Goal: Information Seeking & Learning: Learn about a topic

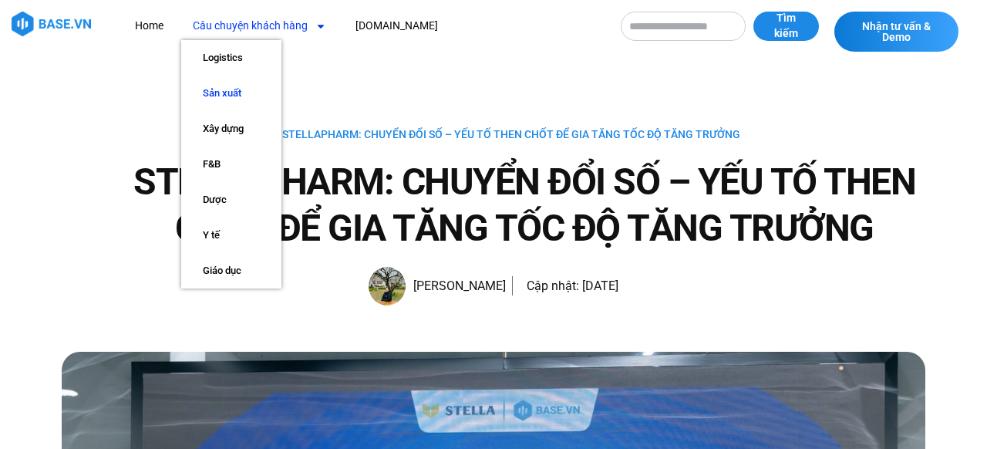
click at [246, 95] on link "Sản xuất" at bounding box center [231, 93] width 100 height 35
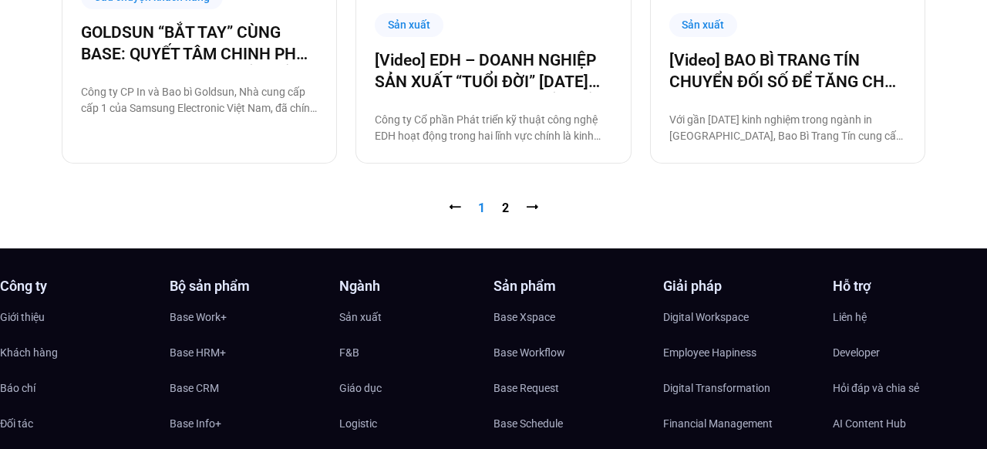
scroll to position [1737, 0]
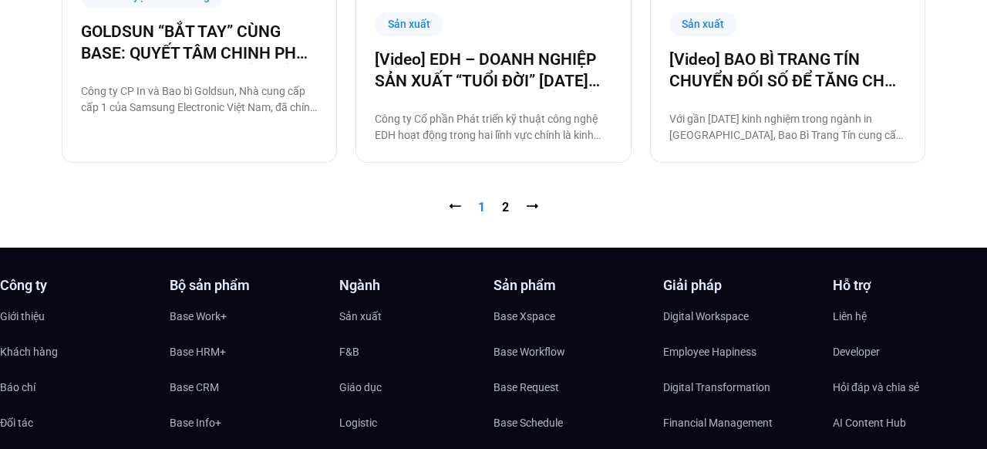
click at [485, 210] on nav "⭠ Trang 1 Trang 2 ⭢" at bounding box center [494, 207] width 864 height 19
click at [481, 210] on span "Trang 1" at bounding box center [481, 207] width 7 height 15
